Goal: Navigation & Orientation: Find specific page/section

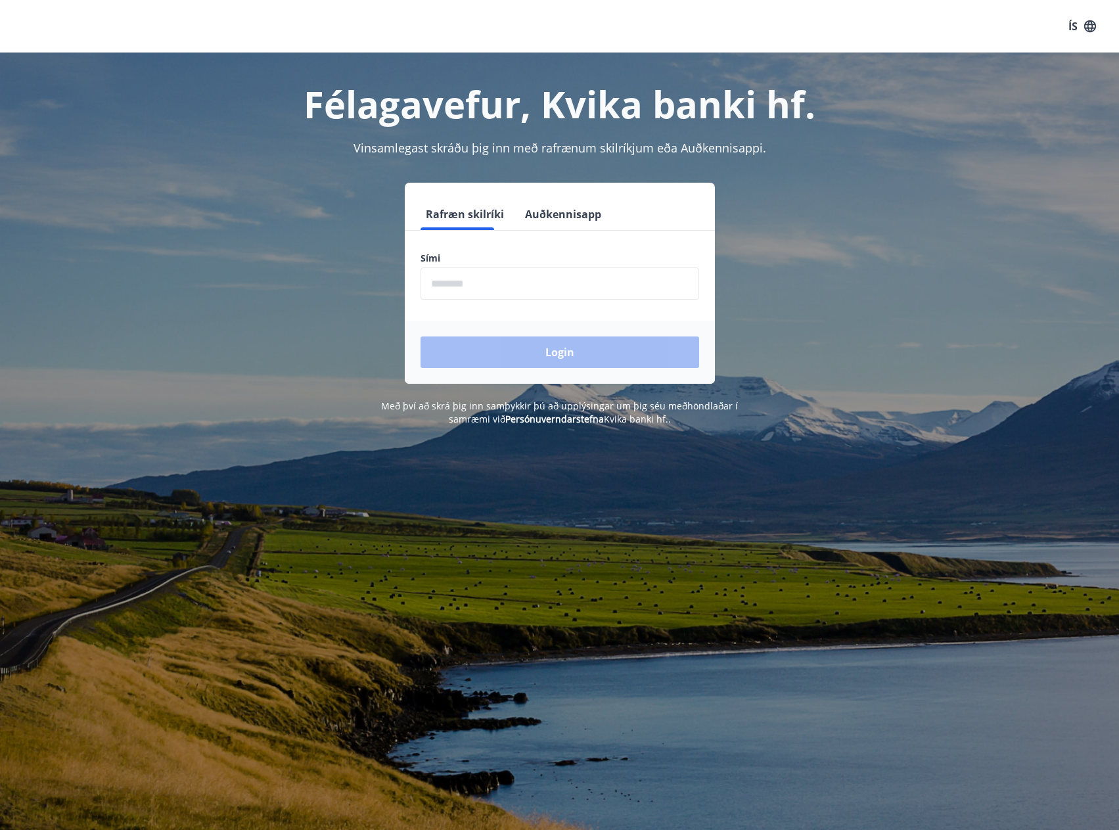
click at [437, 277] on input "phone" at bounding box center [560, 284] width 279 height 32
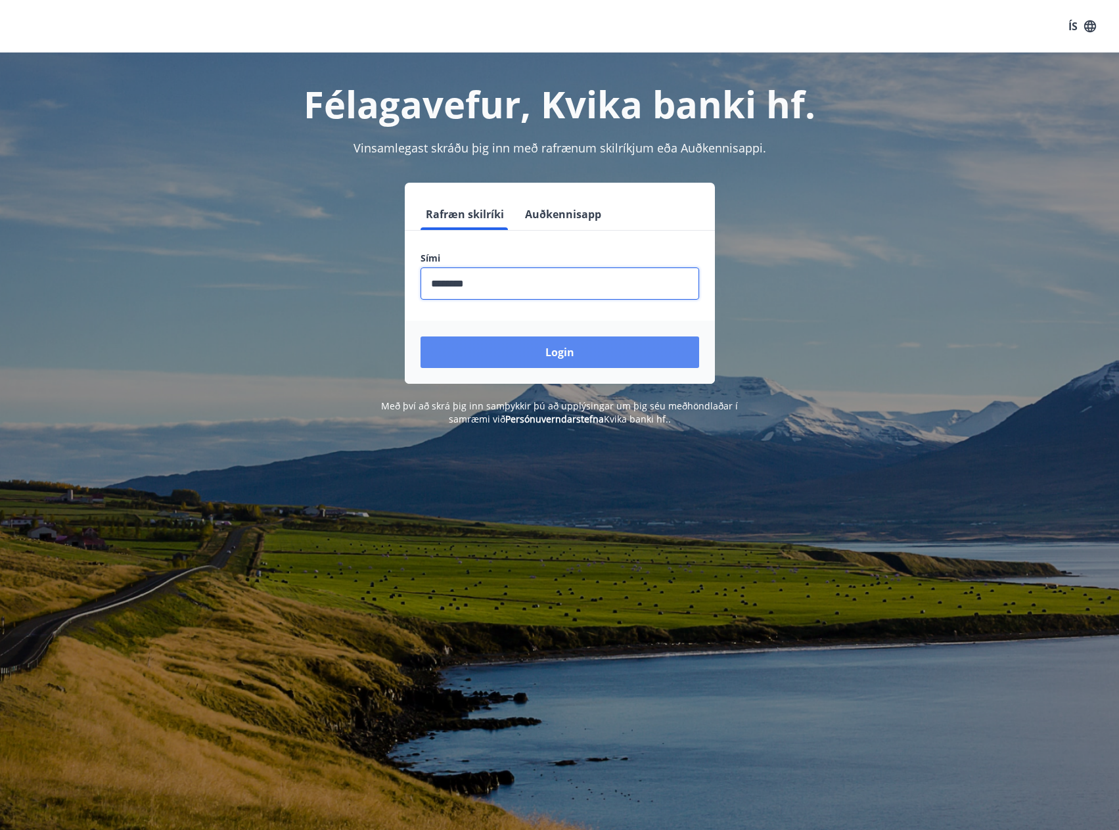
type input "********"
click at [522, 346] on button "Login" at bounding box center [560, 353] width 279 height 32
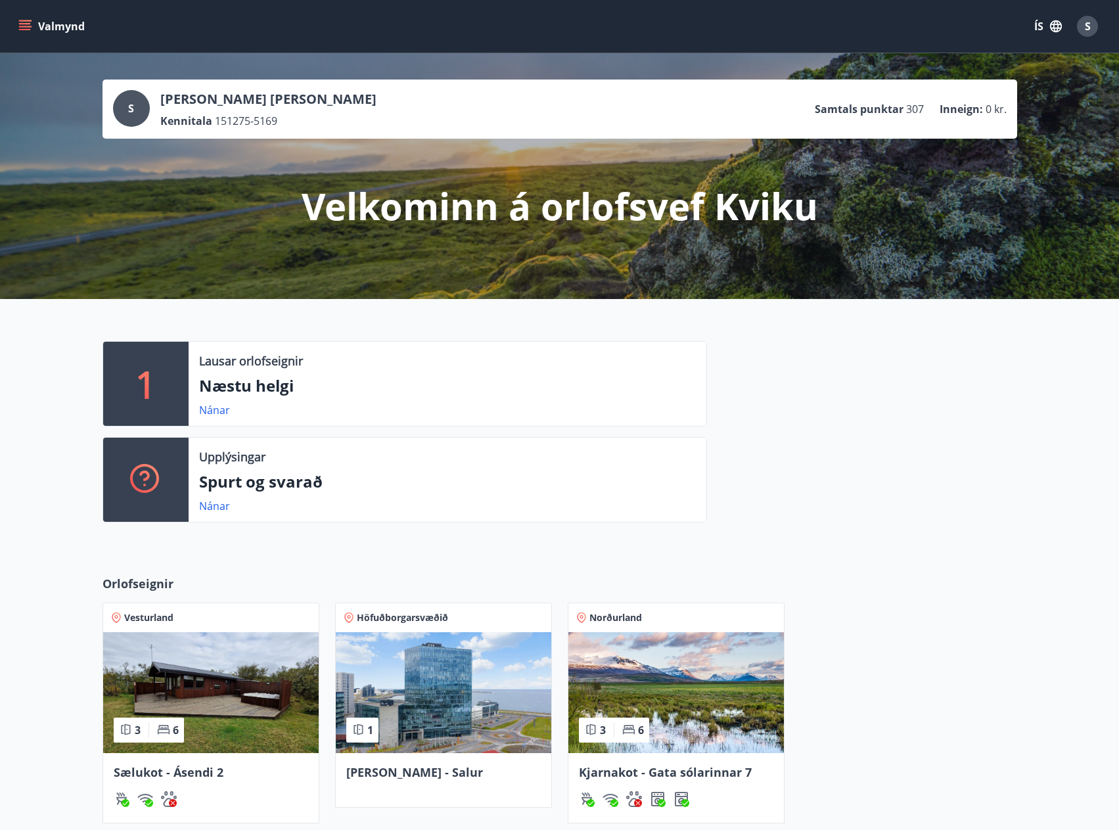
click at [24, 30] on icon "menu" at bounding box center [25, 29] width 12 height 1
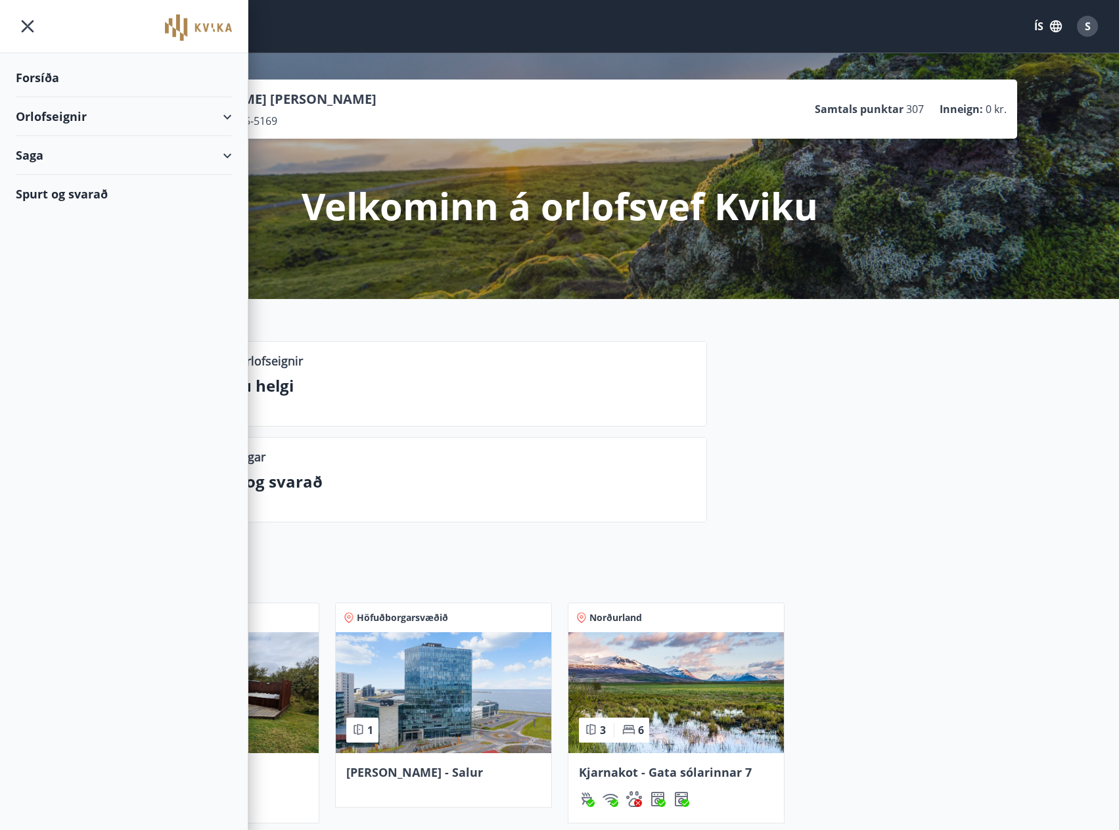
click at [826, 446] on div at bounding box center [862, 437] width 310 height 192
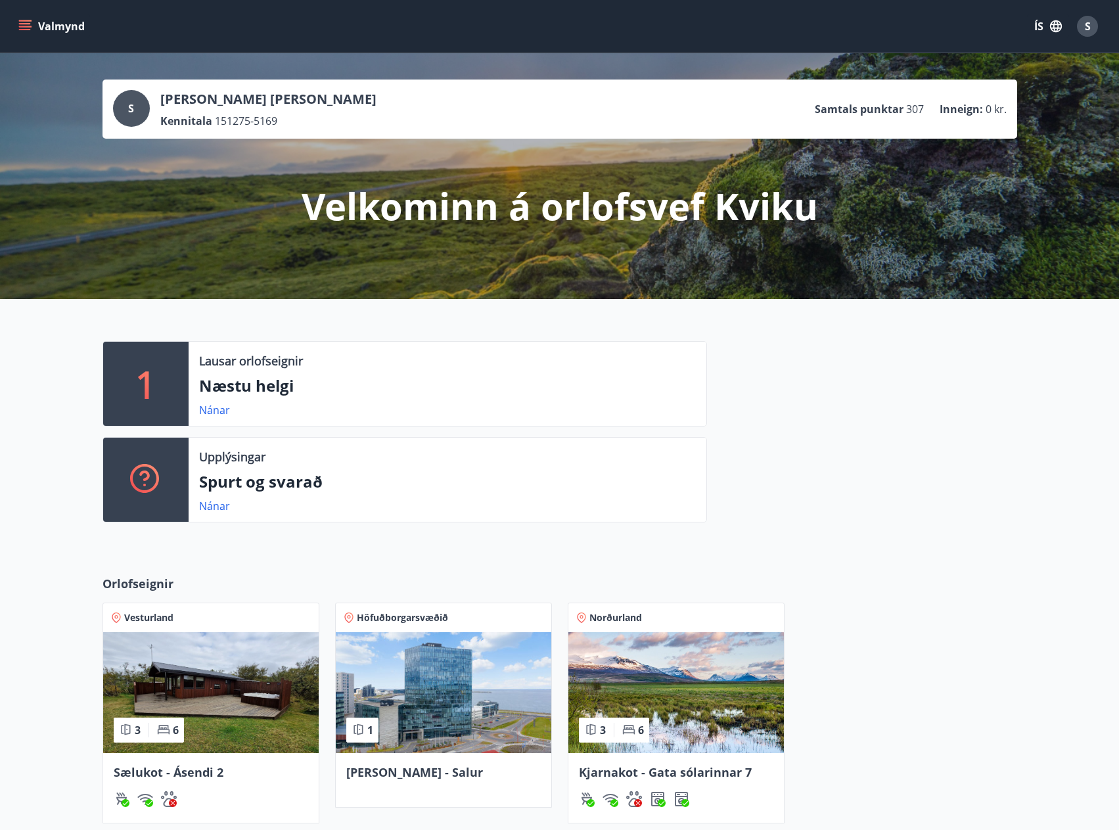
click at [62, 535] on div "1 Lausar orlofseignir Næstu helgi Nánar Upplýsingar Spurt og svarað Nánar" at bounding box center [559, 426] width 1119 height 255
